Goal: Navigation & Orientation: Understand site structure

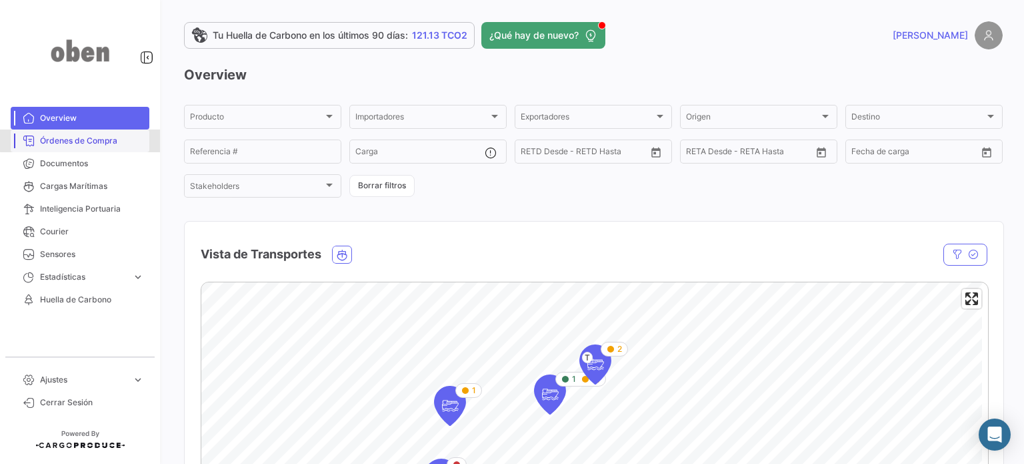
click at [106, 139] on span "Órdenes de Compra" at bounding box center [92, 141] width 104 height 12
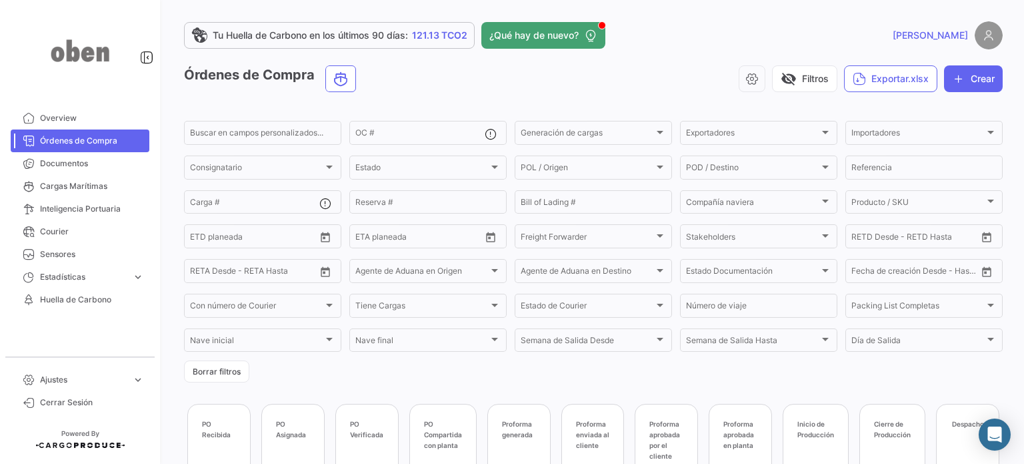
click at [582, 64] on app-header "Tu Huella de Carbono en los últimos 90 [PERSON_NAME]: 121.13 TCO2 ¿Qué hay de n…" at bounding box center [593, 43] width 819 height 44
click at [326, 167] on div at bounding box center [329, 166] width 7 height 3
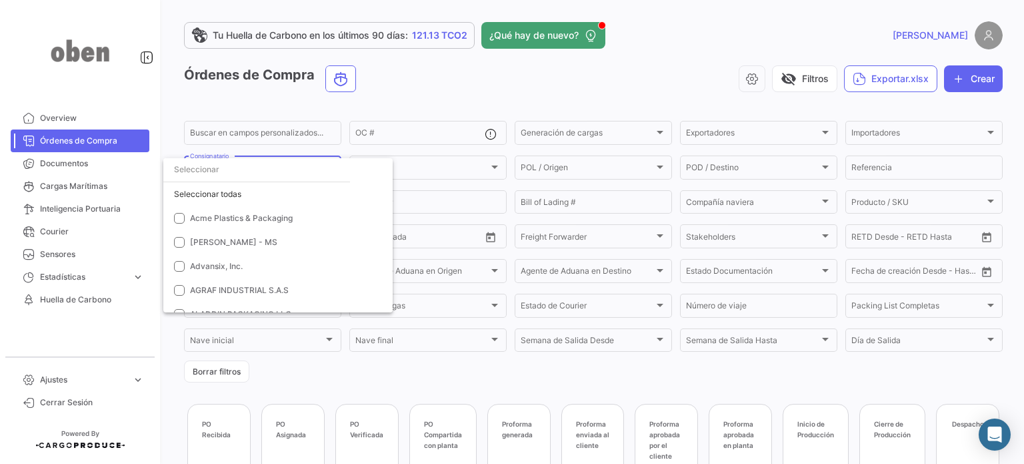
click at [391, 91] on div at bounding box center [512, 232] width 1024 height 464
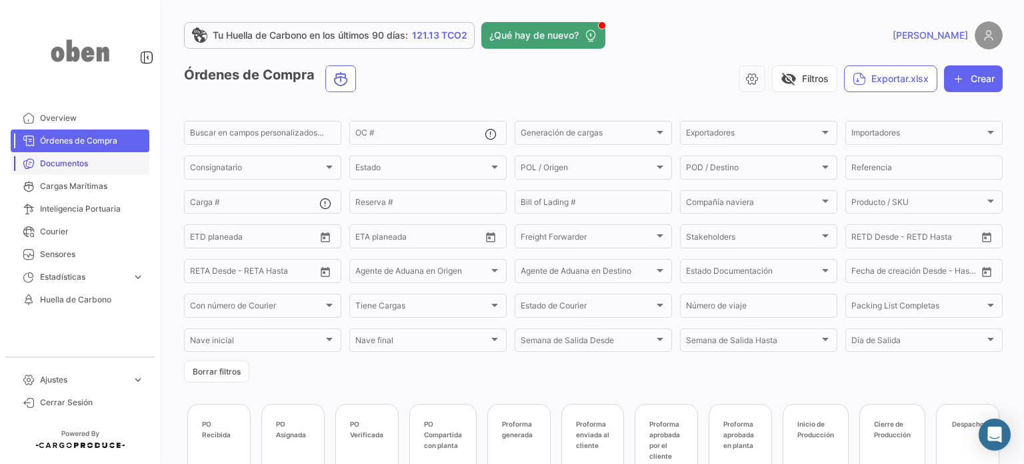
click at [50, 162] on span "Documentos" at bounding box center [92, 163] width 104 height 12
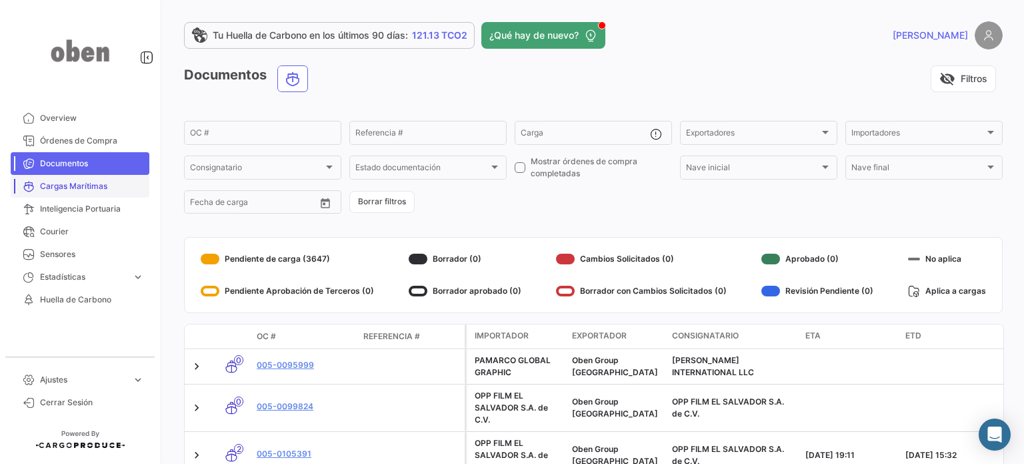
click at [67, 183] on span "Cargas Marítimas" at bounding box center [92, 186] width 104 height 12
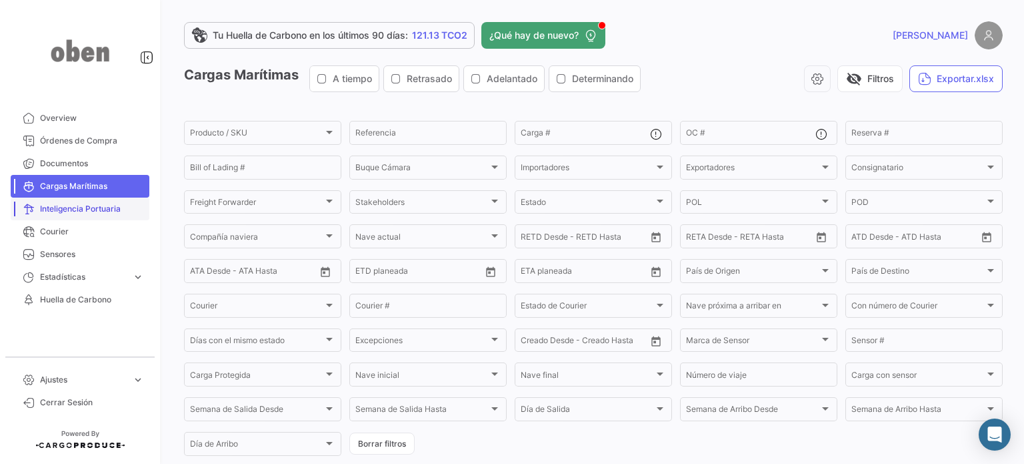
click at [77, 207] on span "Inteligencia Portuaria" at bounding box center [92, 209] width 104 height 12
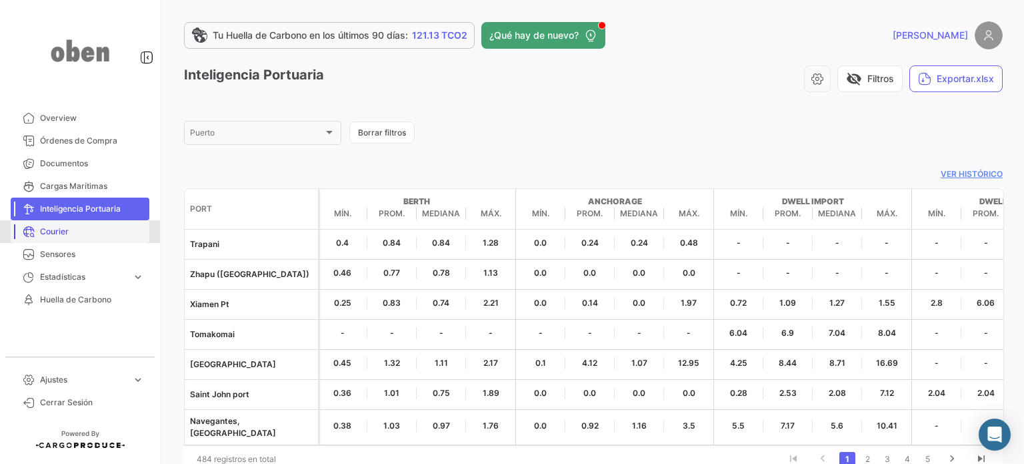
click at [72, 231] on span "Courier" at bounding box center [92, 231] width 104 height 12
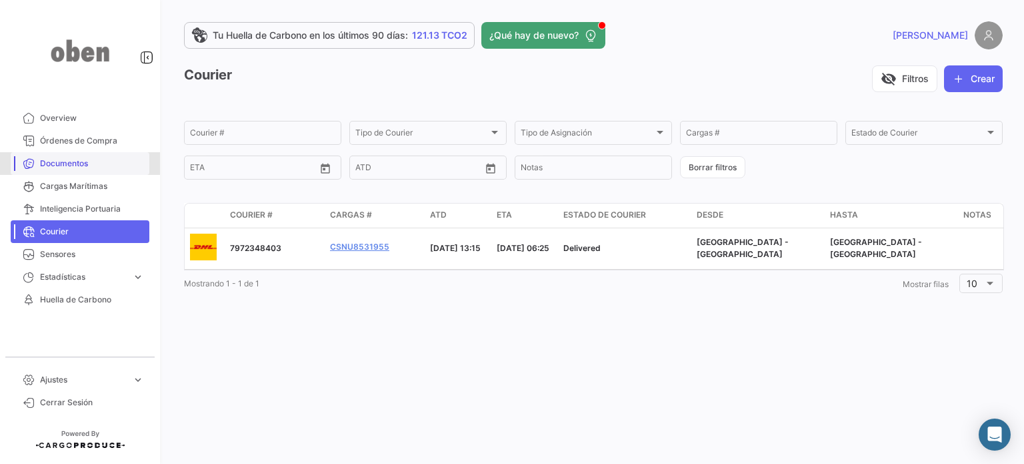
click at [69, 167] on span "Documentos" at bounding box center [92, 163] width 104 height 12
